Goal: Use online tool/utility: Utilize a website feature to perform a specific function

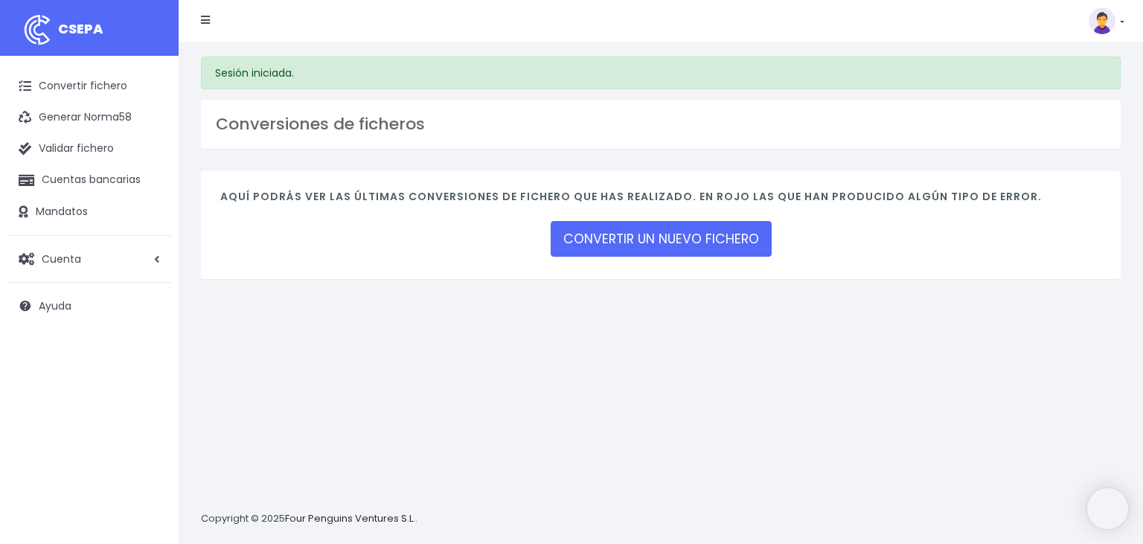
click at [645, 238] on link "CONVERTIR UN NUEVO FICHERO" at bounding box center [661, 239] width 221 height 36
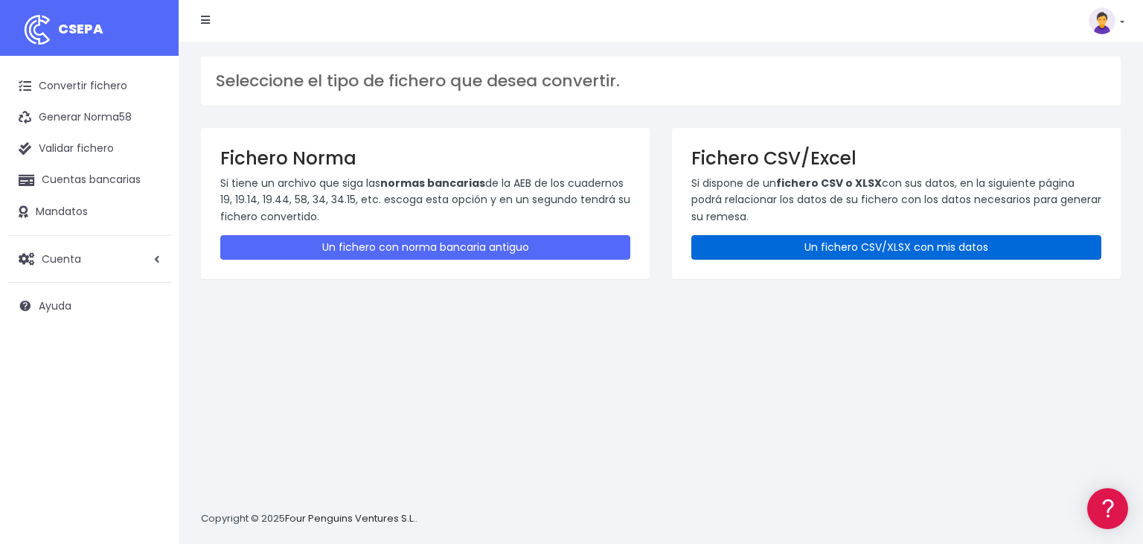
click at [872, 246] on link "Un fichero CSV/XLSX con mis datos" at bounding box center [897, 247] width 410 height 25
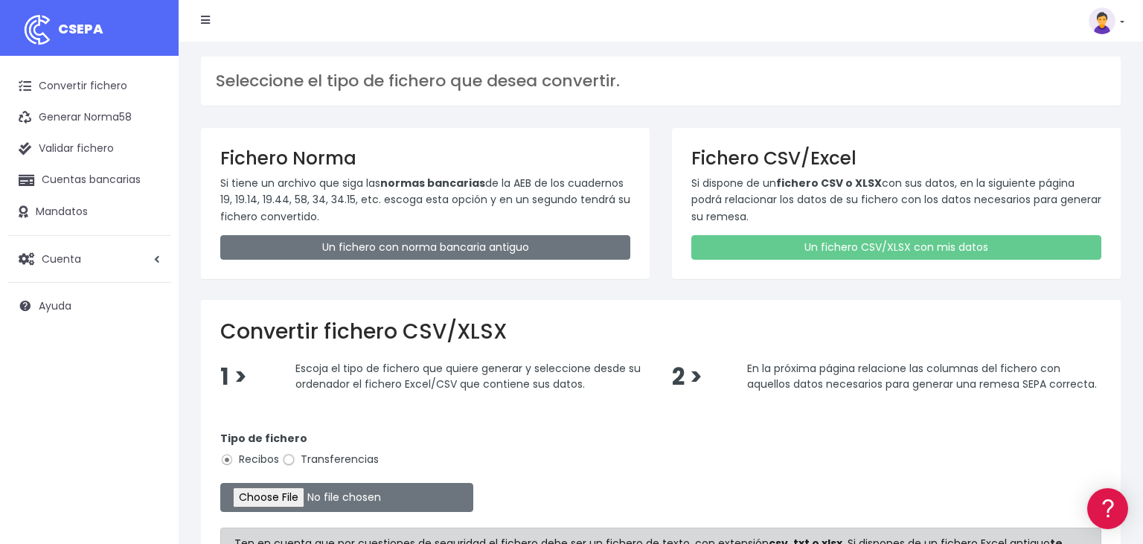
click at [288, 458] on input "Transferencias" at bounding box center [288, 459] width 13 height 13
radio input "true"
click at [258, 497] on input "file" at bounding box center [346, 497] width 253 height 29
type input "C:\fakepath\11082025.csv"
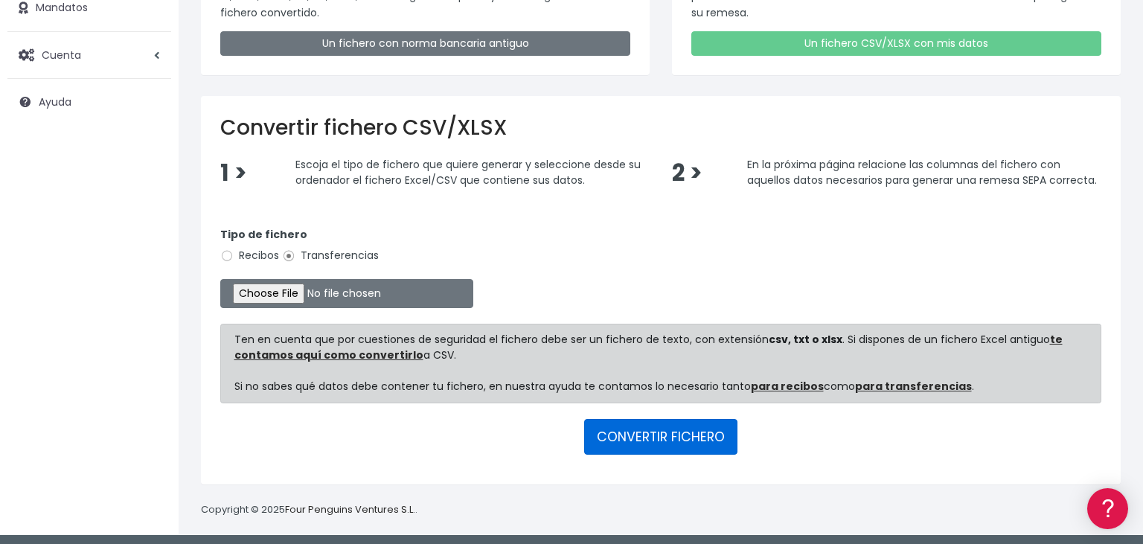
click at [680, 430] on button "CONVERTIR FICHERO" at bounding box center [660, 437] width 153 height 36
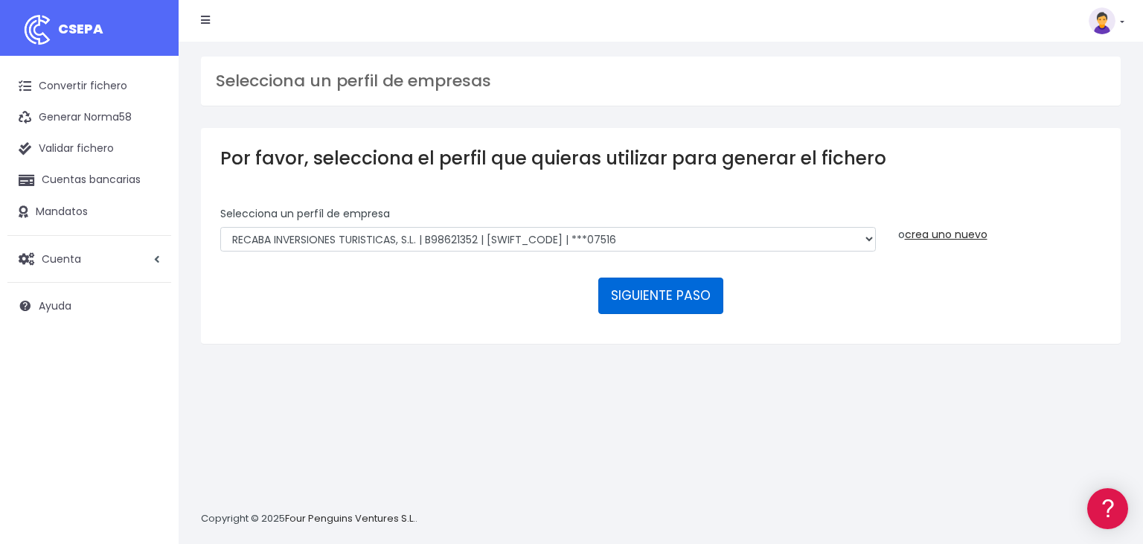
click at [663, 278] on button "SIGUIENTE PASO" at bounding box center [661, 296] width 125 height 36
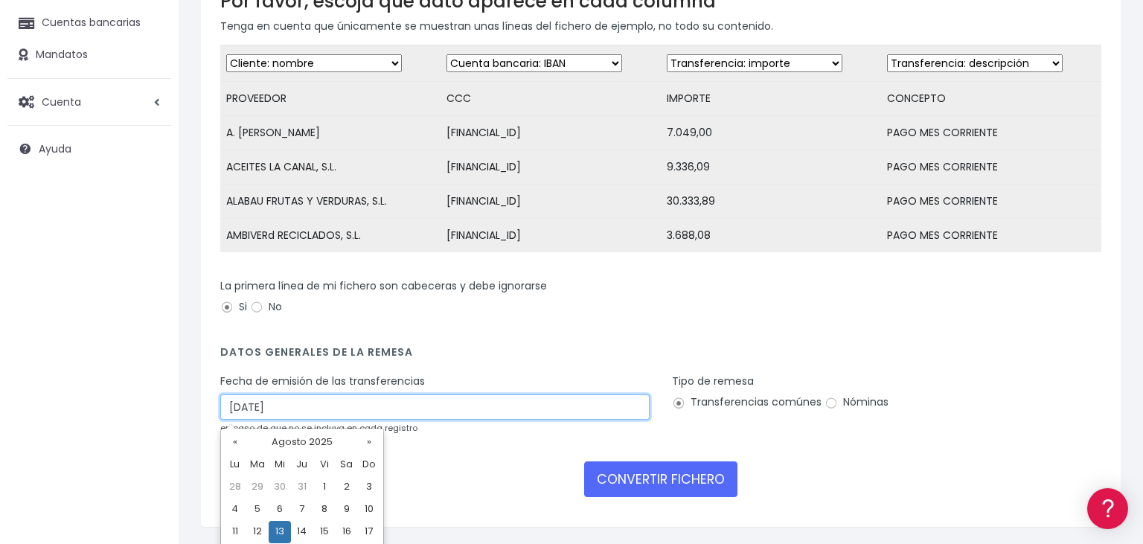
click at [299, 409] on input "[DATE]" at bounding box center [435, 407] width 430 height 25
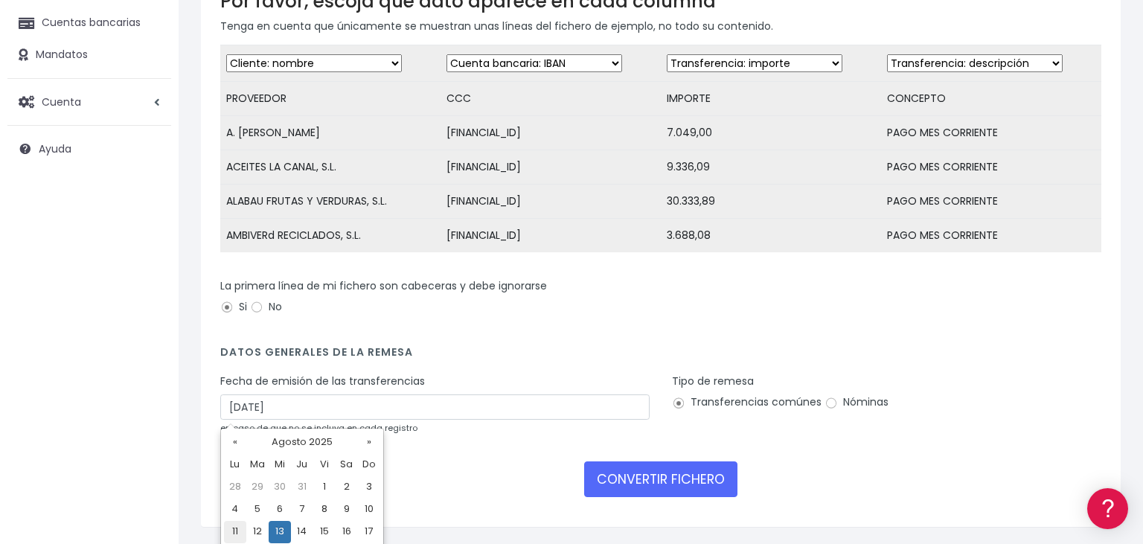
click at [234, 530] on td "11" at bounding box center [235, 532] width 22 height 22
type input "[DATE]"
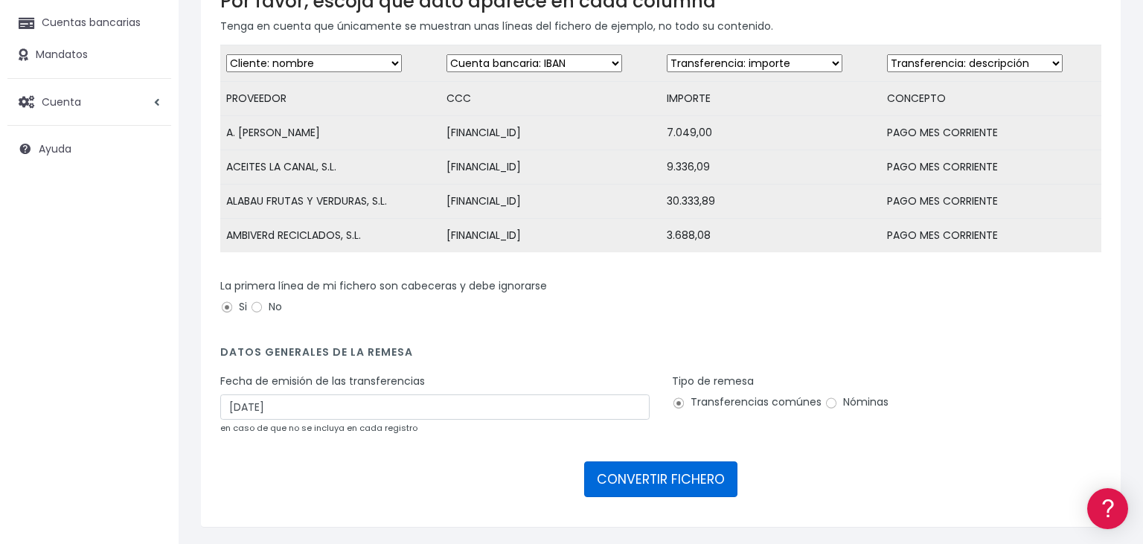
click at [657, 473] on button "CONVERTIR FICHERO" at bounding box center [660, 480] width 153 height 36
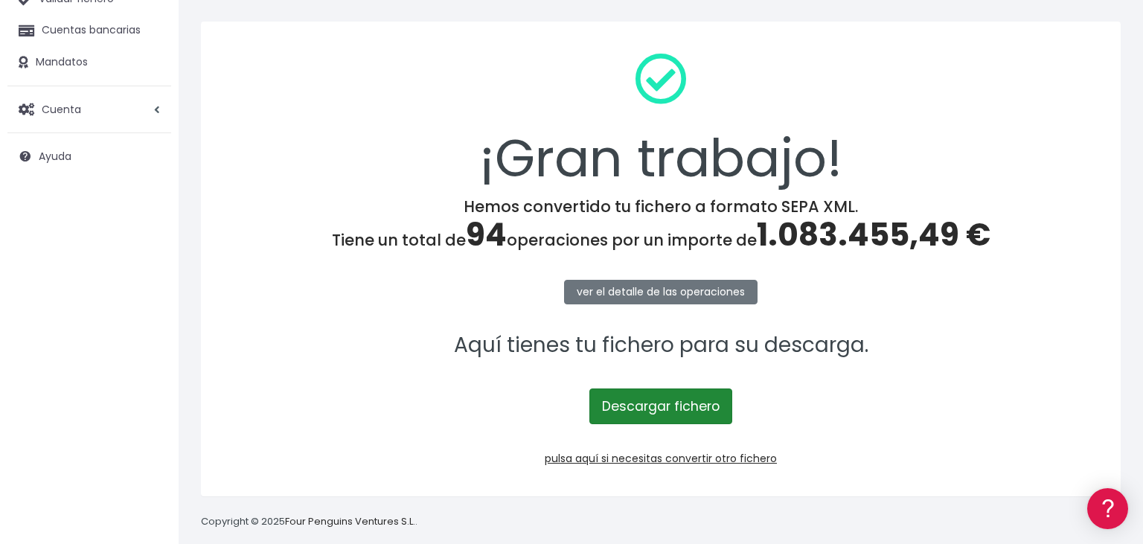
click at [653, 409] on link "Descargar fichero" at bounding box center [661, 407] width 143 height 36
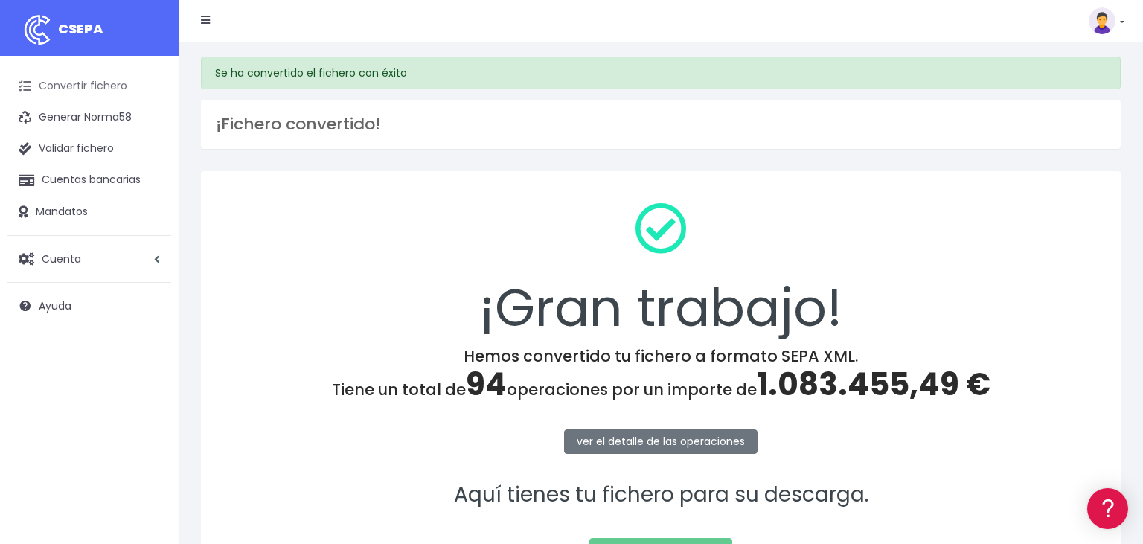
click at [95, 88] on link "Convertir fichero" at bounding box center [89, 86] width 164 height 31
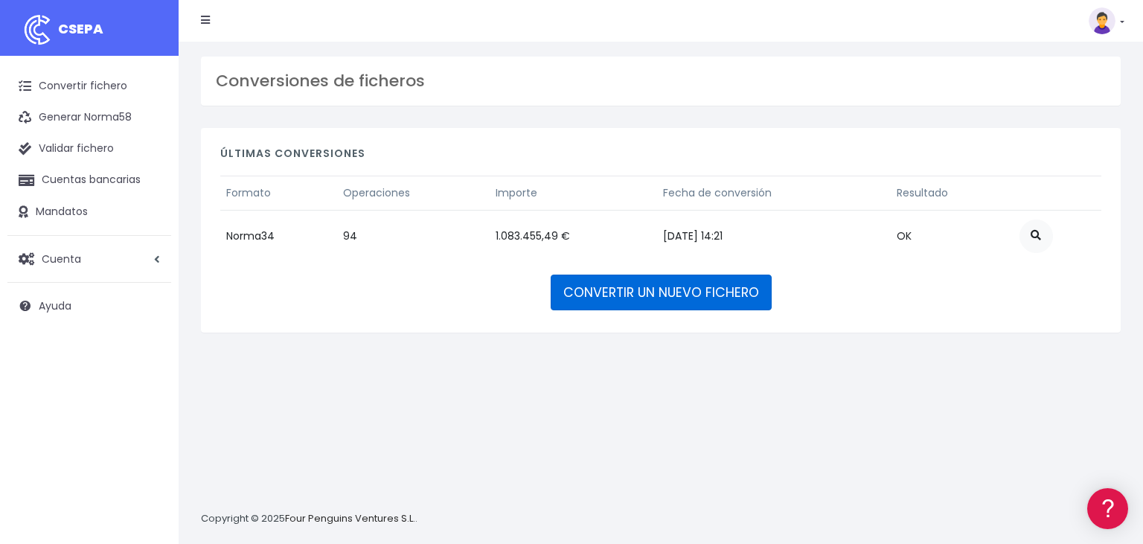
click at [708, 289] on link "CONVERTIR UN NUEVO FICHERO" at bounding box center [661, 293] width 221 height 36
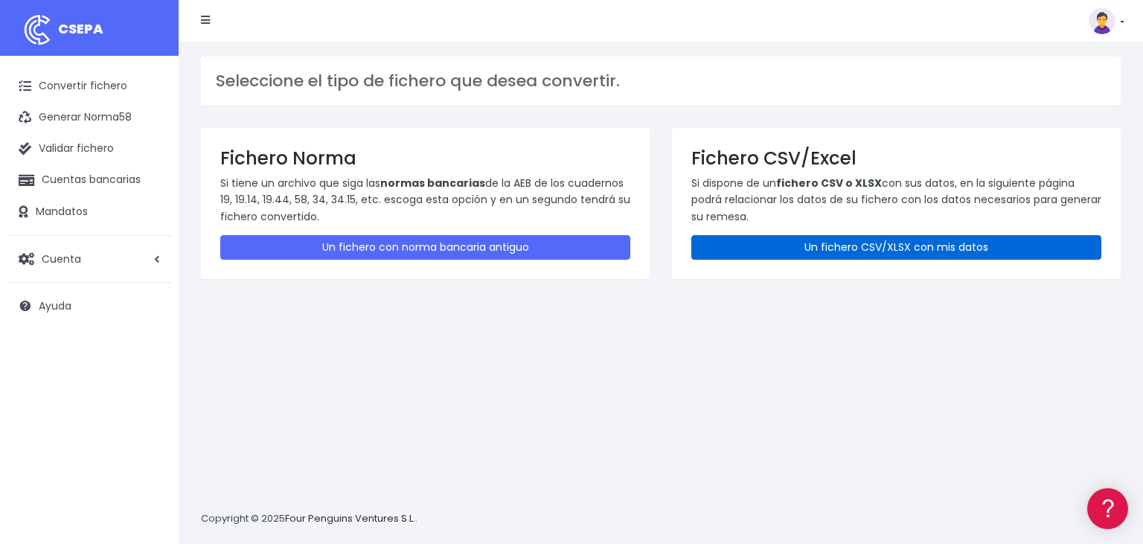
click at [946, 246] on link "Un fichero CSV/XLSX con mis datos" at bounding box center [897, 247] width 410 height 25
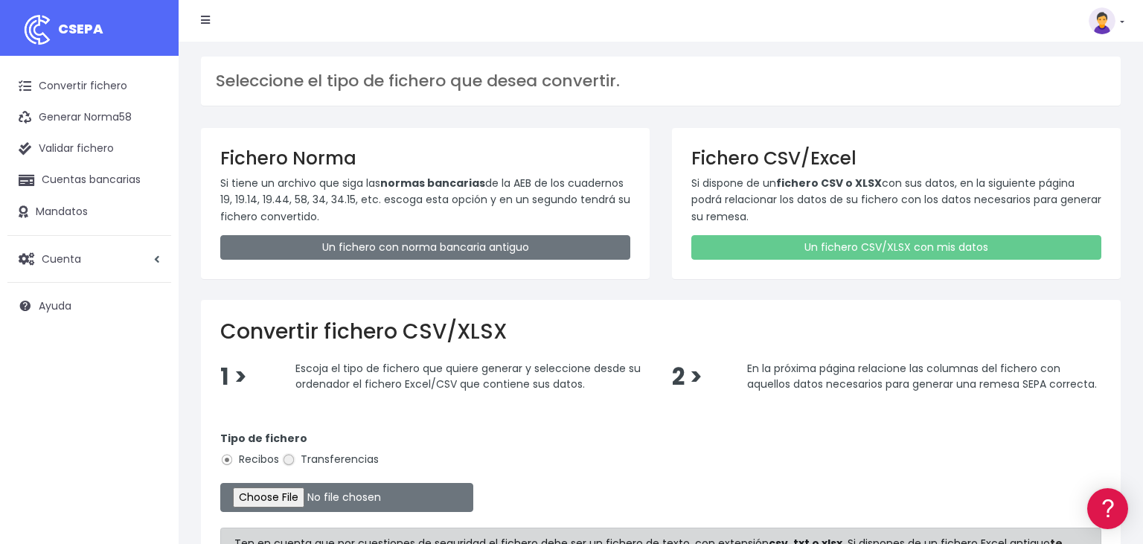
click at [286, 456] on input "Transferencias" at bounding box center [288, 459] width 13 height 13
radio input "true"
click at [256, 492] on input "file" at bounding box center [346, 497] width 253 height 29
type input "C:\fakepath\11082025.csv"
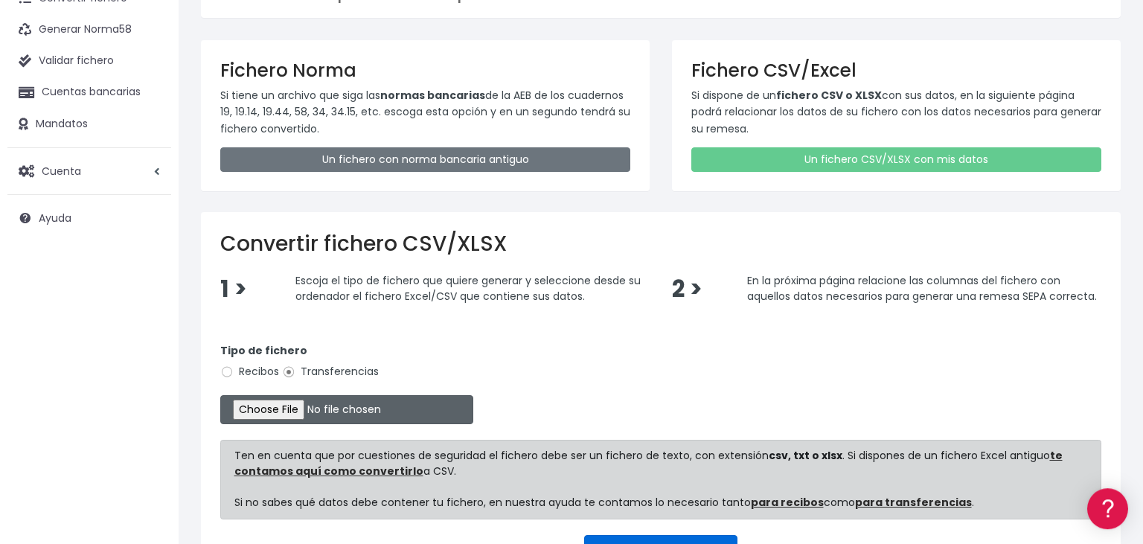
scroll to position [204, 0]
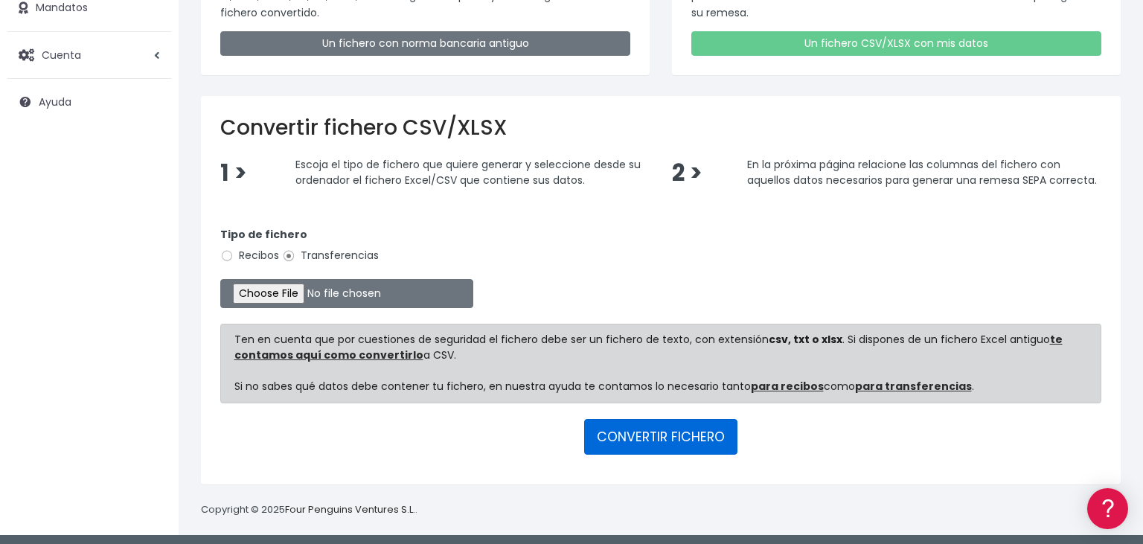
click at [653, 425] on button "CONVERTIR FICHERO" at bounding box center [660, 437] width 153 height 36
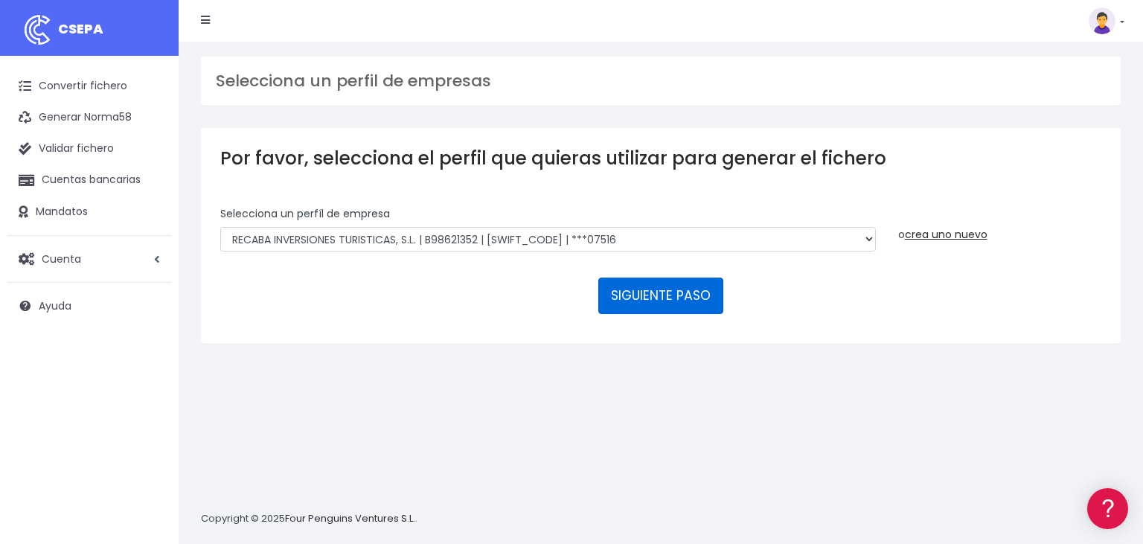
click at [639, 278] on button "SIGUIENTE PASO" at bounding box center [661, 296] width 125 height 36
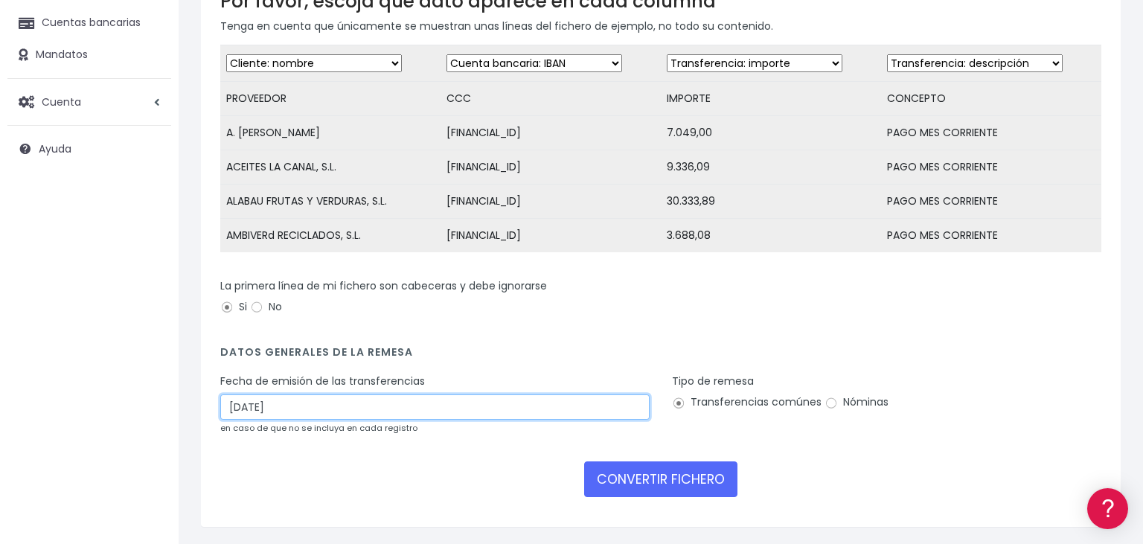
click at [297, 410] on input "13/08/2025" at bounding box center [435, 407] width 430 height 25
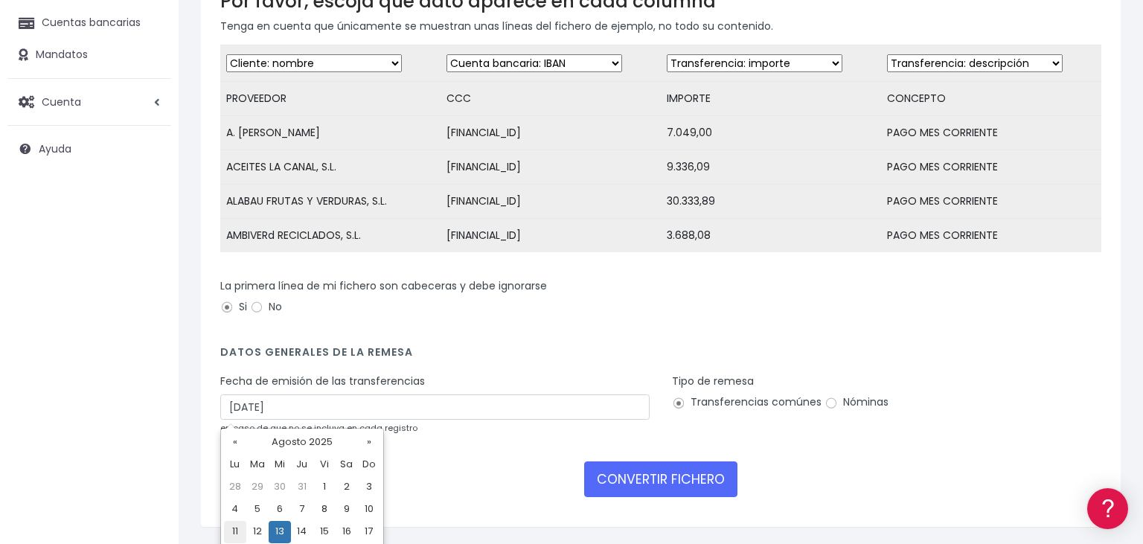
click at [234, 529] on td "11" at bounding box center [235, 532] width 22 height 22
type input "11/08/2025"
click at [826, 401] on input "Nóminas" at bounding box center [831, 403] width 13 height 13
radio input "true"
click at [676, 403] on input "Transferencias comúnes" at bounding box center [678, 403] width 13 height 13
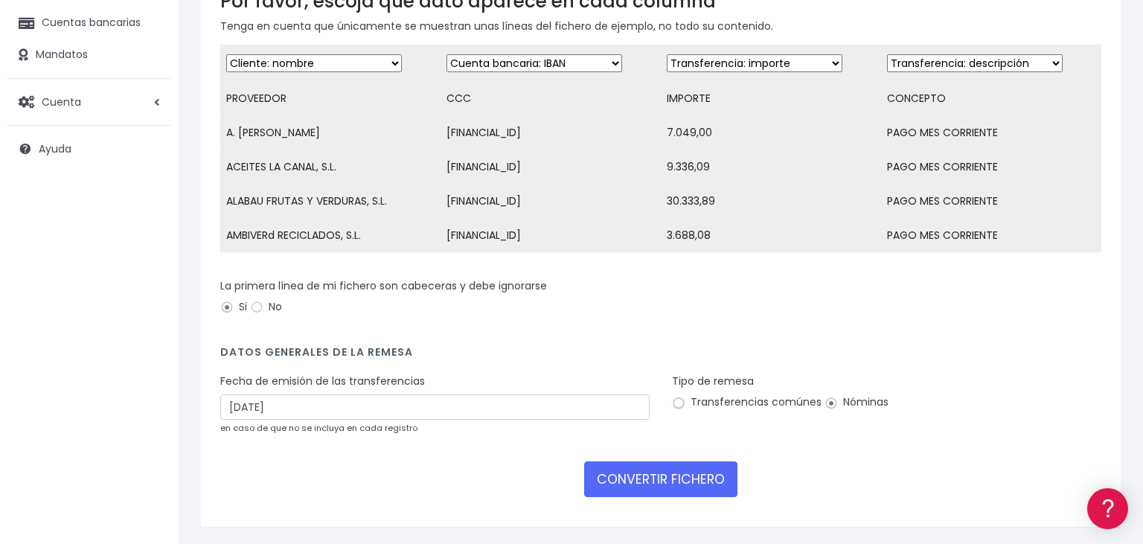
radio input "true"
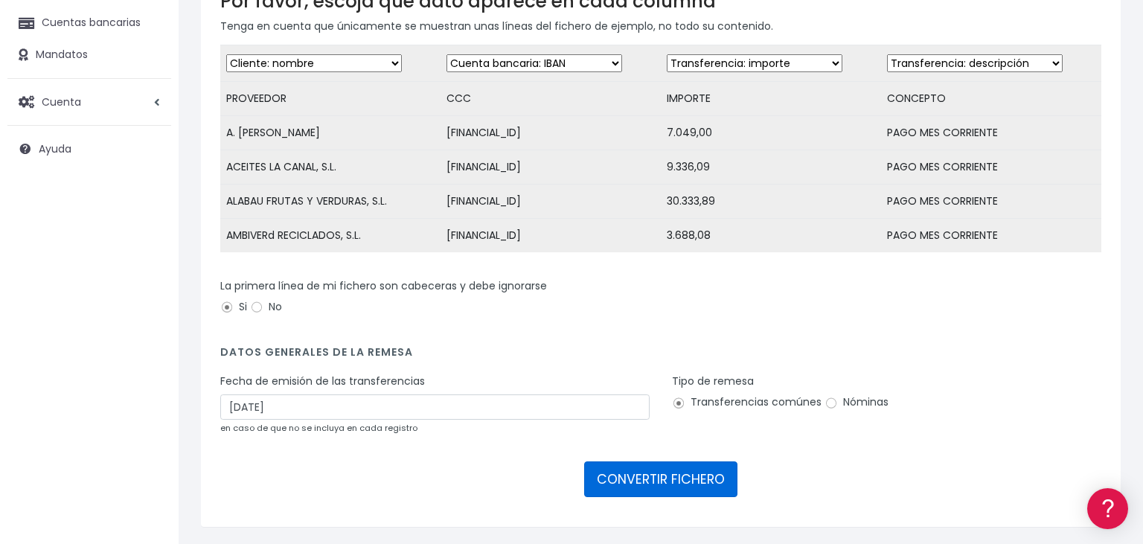
click at [616, 478] on button "CONVERTIR FICHERO" at bounding box center [660, 480] width 153 height 36
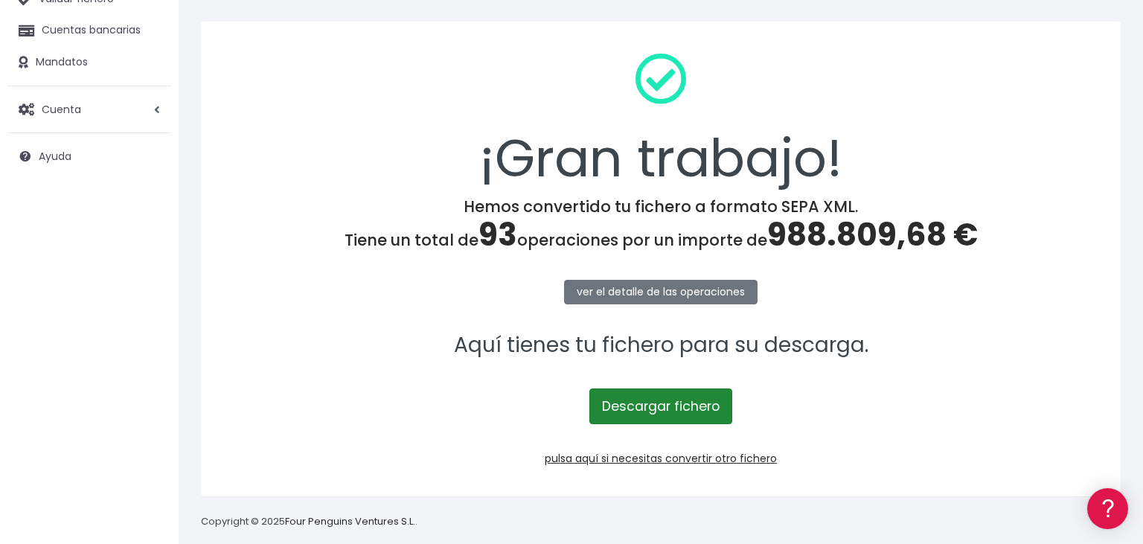
click at [682, 401] on link "Descargar fichero" at bounding box center [661, 407] width 143 height 36
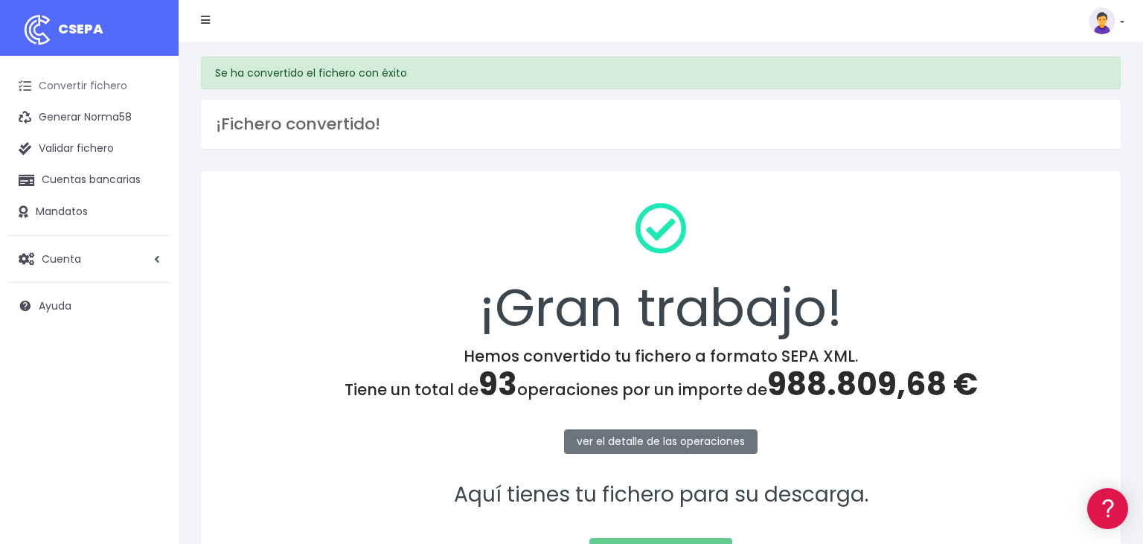
click at [61, 79] on link "Convertir fichero" at bounding box center [89, 86] width 164 height 31
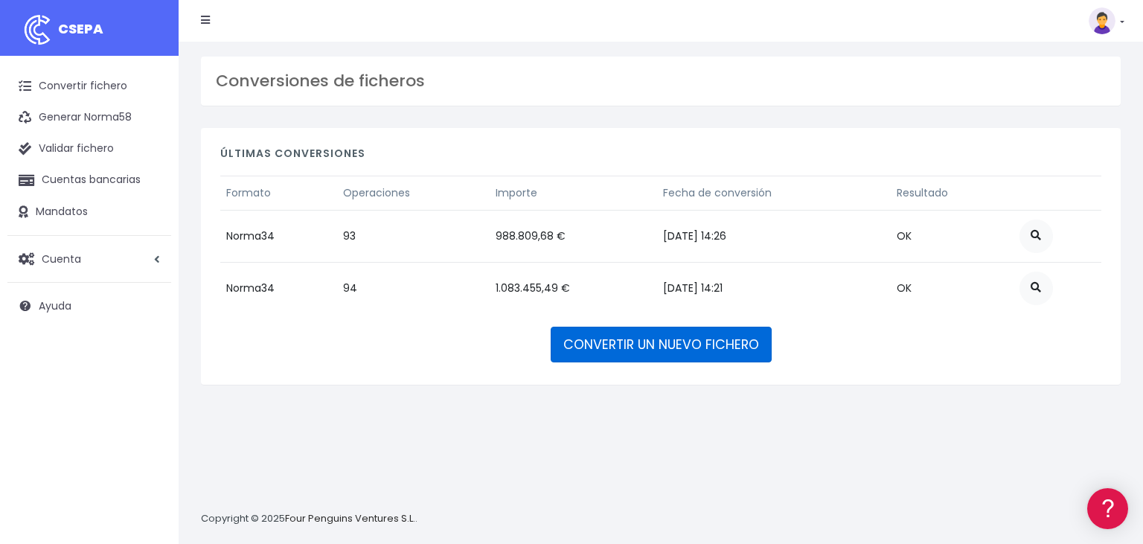
click at [618, 339] on link "CONVERTIR UN NUEVO FICHERO" at bounding box center [661, 345] width 221 height 36
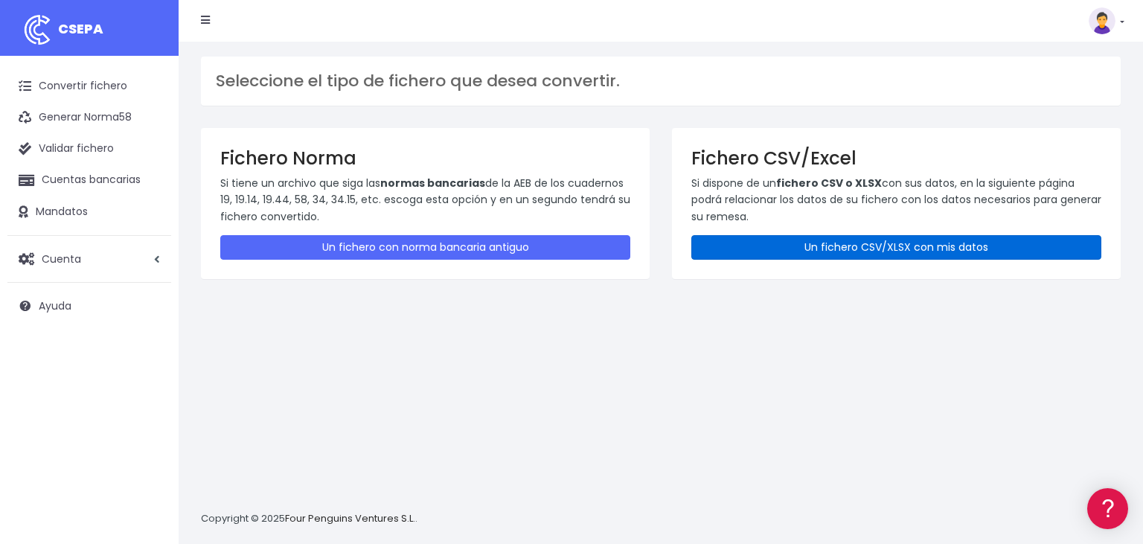
click at [852, 246] on link "Un fichero CSV/XLSX con mis datos" at bounding box center [897, 247] width 410 height 25
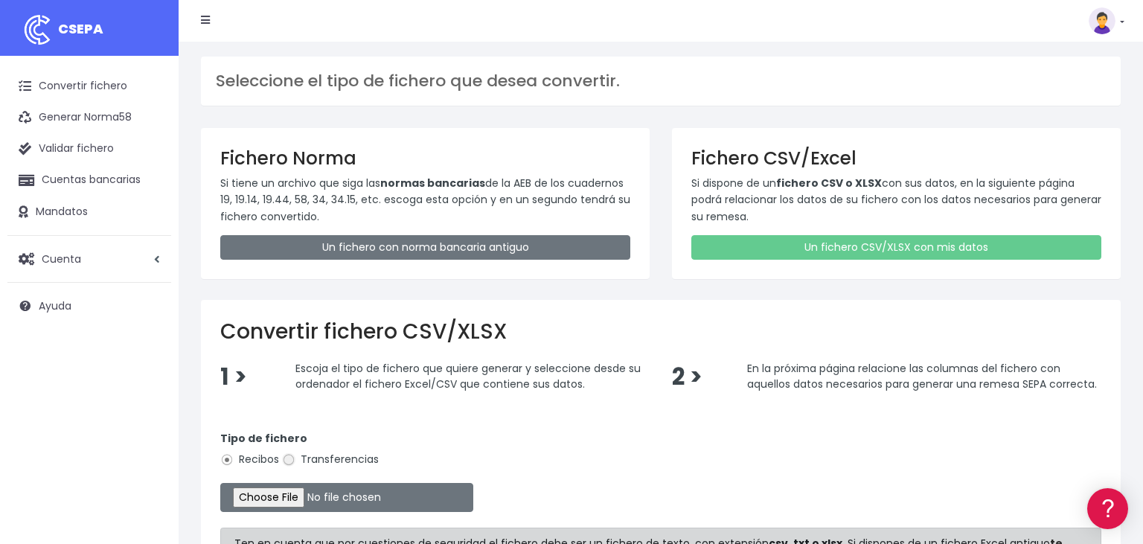
click at [290, 463] on input "Transferencias" at bounding box center [288, 459] width 13 height 13
radio input "true"
click at [267, 498] on input "file" at bounding box center [346, 497] width 253 height 29
type input "C:\fakepath\11082025.csv"
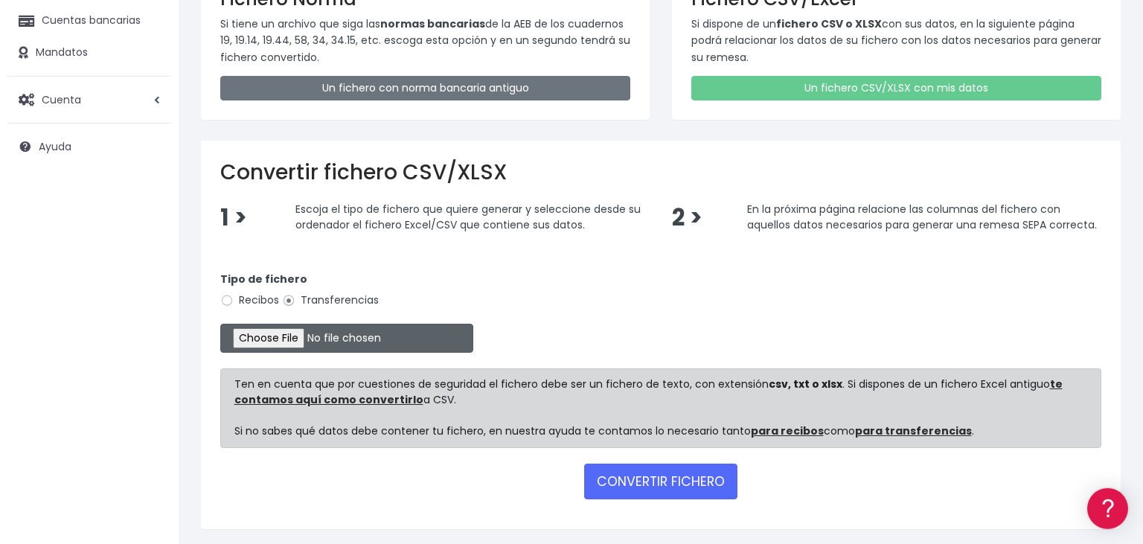
scroll to position [204, 0]
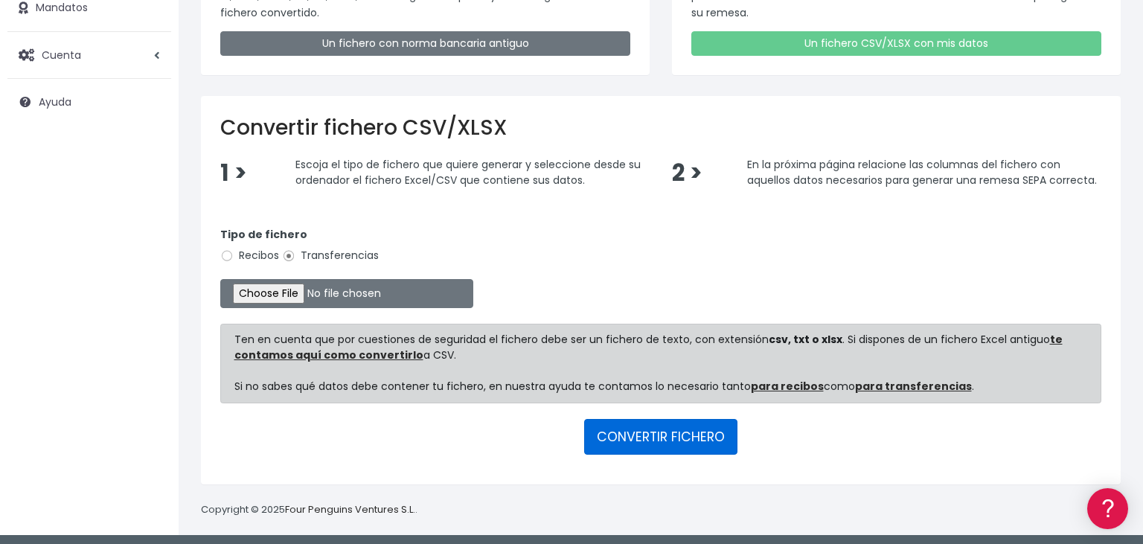
click at [656, 428] on button "CONVERTIR FICHERO" at bounding box center [660, 437] width 153 height 36
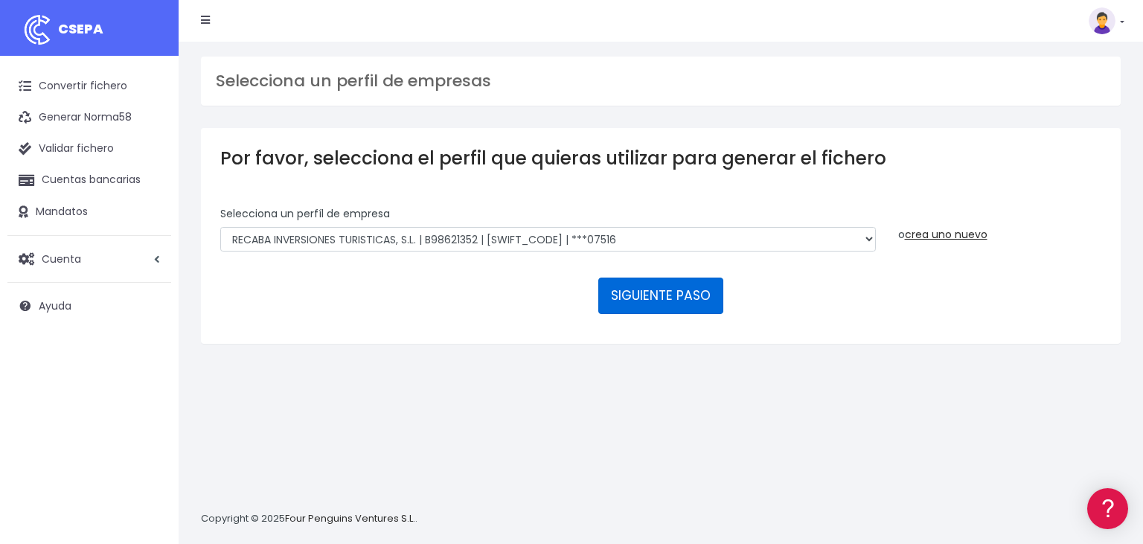
click at [677, 278] on button "SIGUIENTE PASO" at bounding box center [661, 296] width 125 height 36
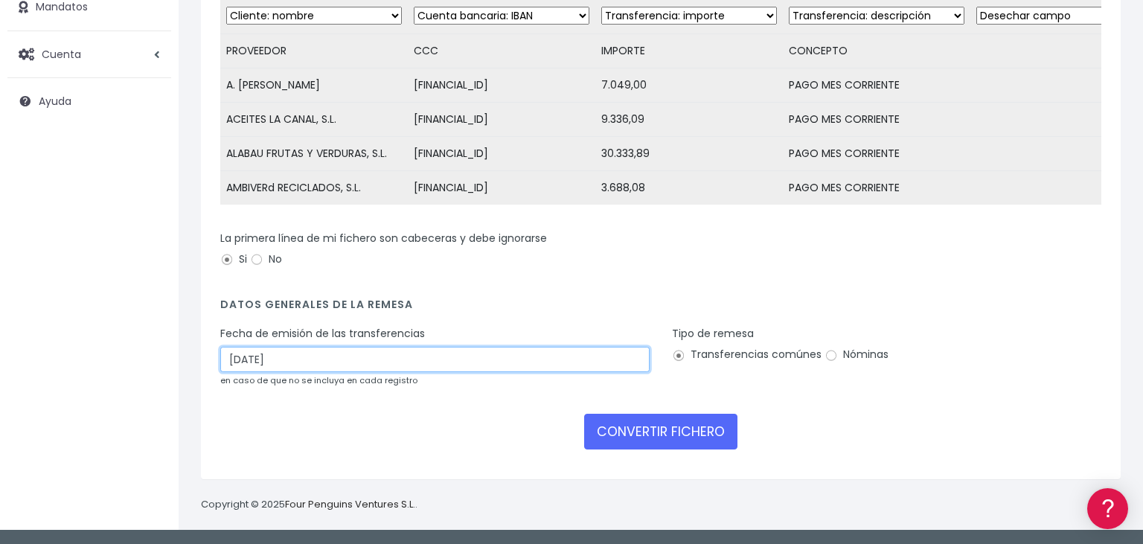
click at [344, 358] on input "13/08/2025" at bounding box center [435, 359] width 430 height 25
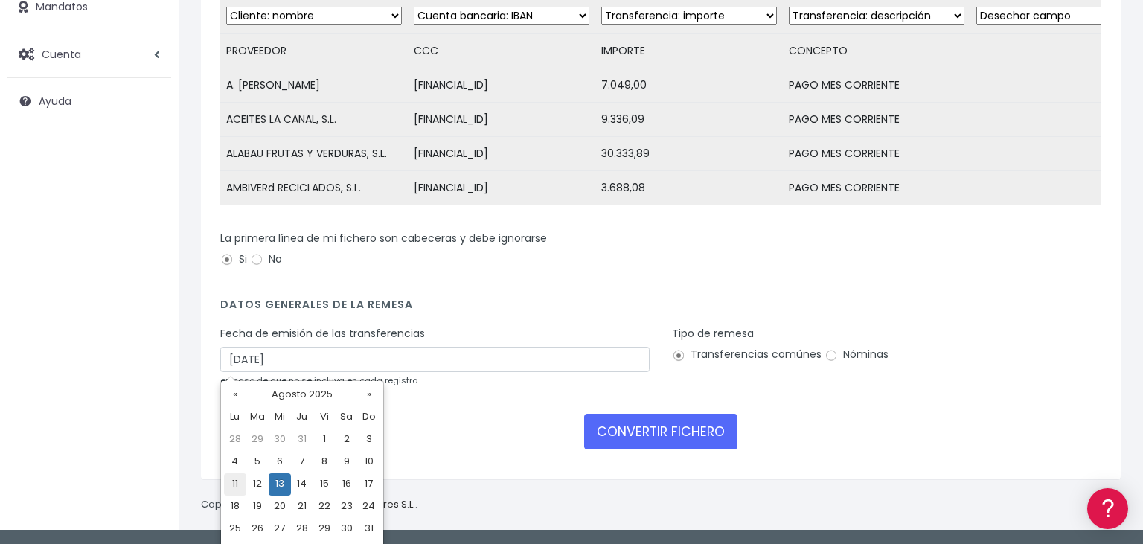
click at [232, 484] on td "11" at bounding box center [235, 484] width 22 height 22
type input "11/08/2025"
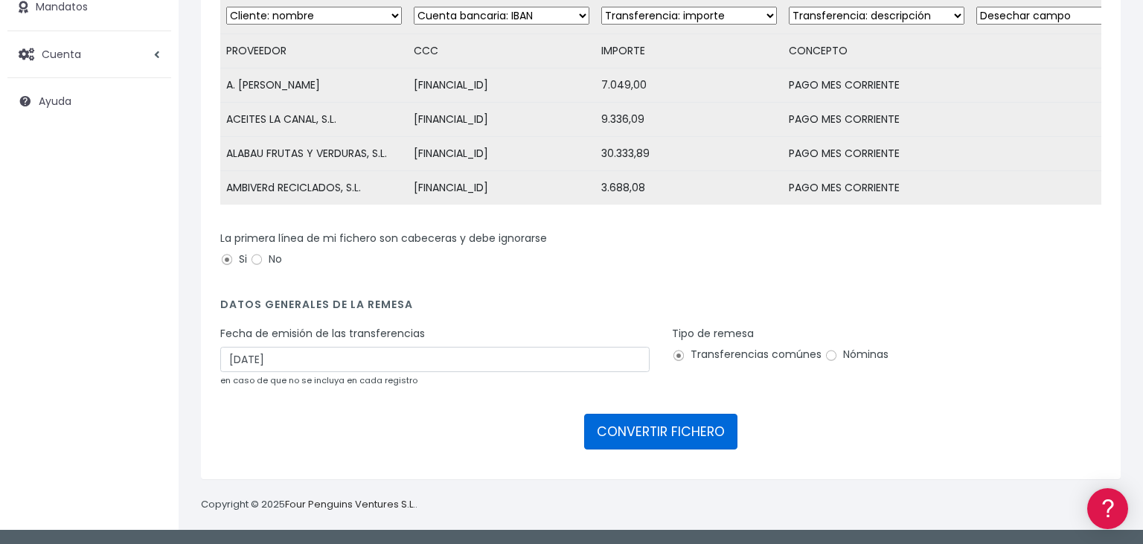
click at [698, 424] on button "CONVERTIR FICHERO" at bounding box center [660, 432] width 153 height 36
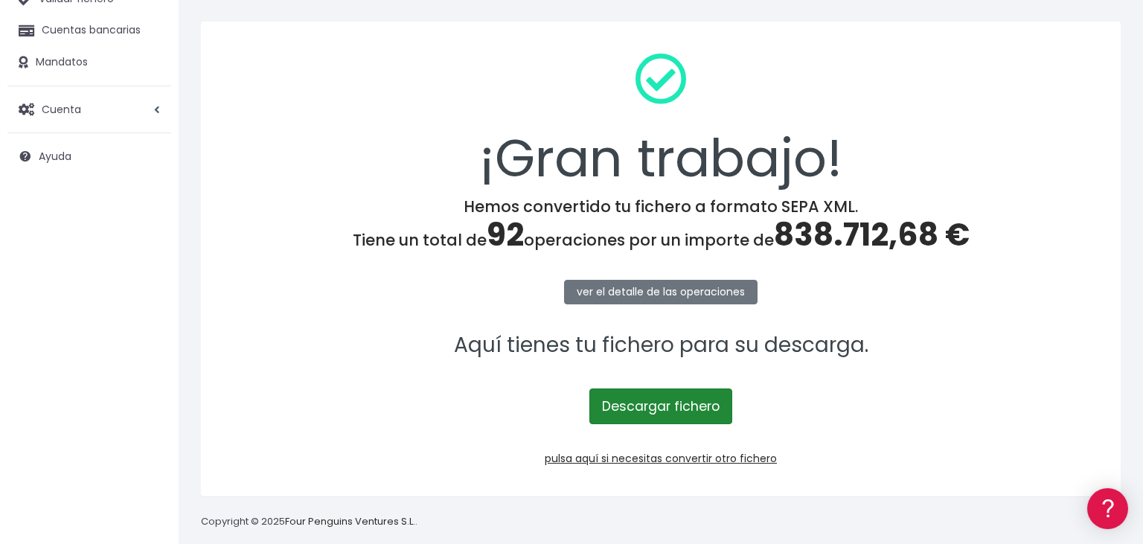
click at [680, 406] on link "Descargar fichero" at bounding box center [661, 407] width 143 height 36
